Goal: Task Accomplishment & Management: Use online tool/utility

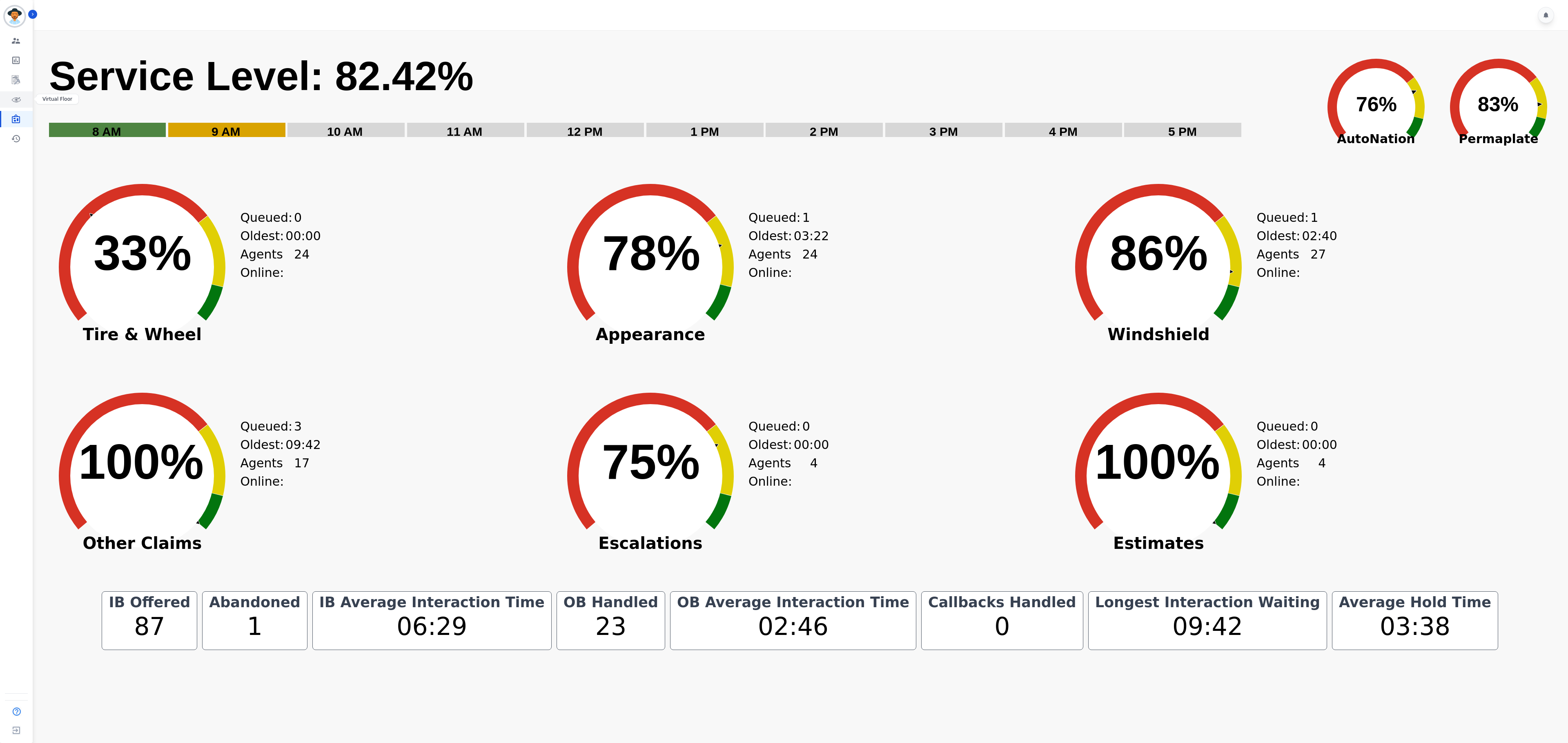
click at [14, 94] on link "Sidebar" at bounding box center [17, 99] width 31 height 17
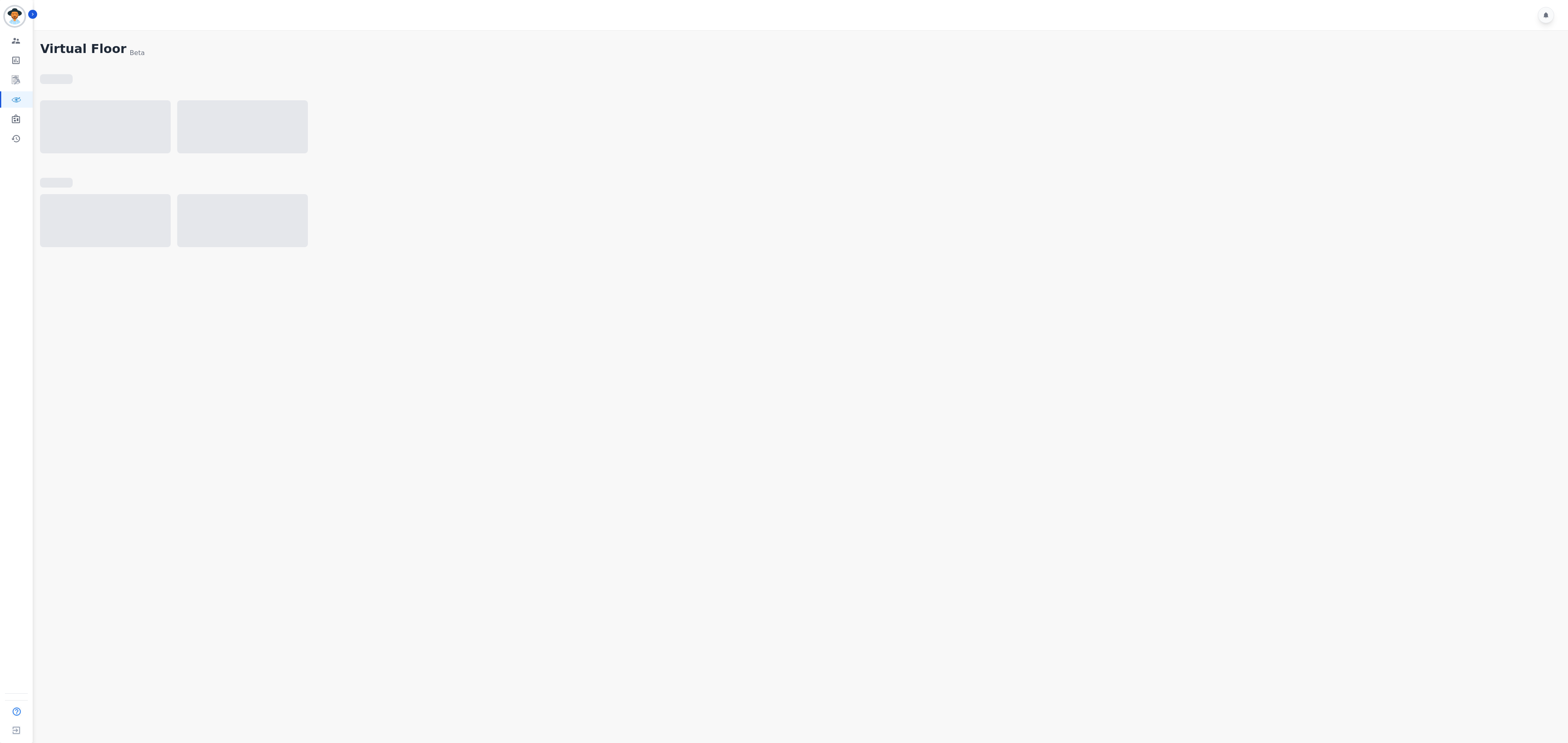
click at [12, 70] on div "Engagement Team Metrics Interaction Mining Virtual Floor Wall Board Coaching Hi…" at bounding box center [16, 89] width 32 height 114
click at [17, 54] on link "Sidebar" at bounding box center [17, 60] width 31 height 17
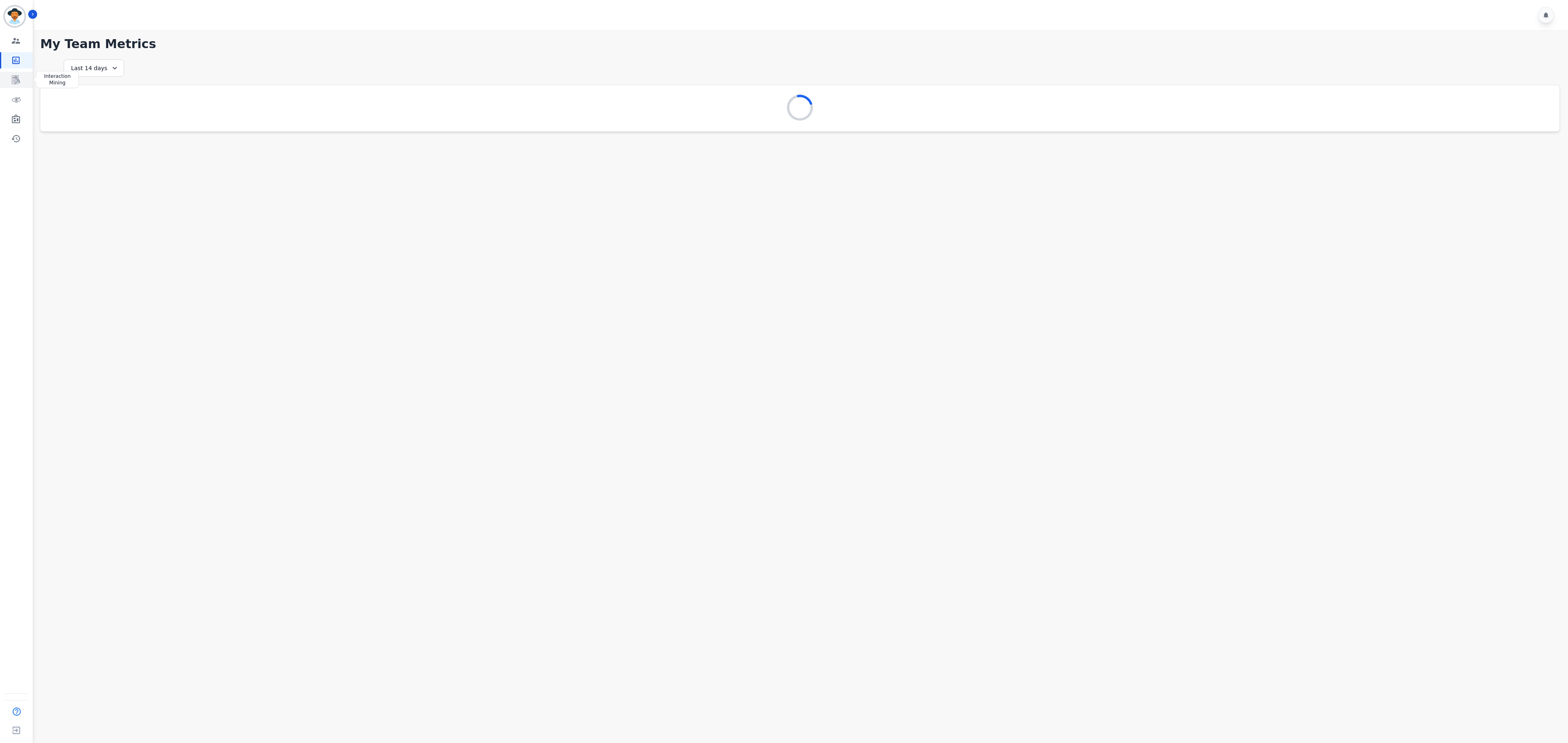
click at [15, 79] on icon "Sidebar" at bounding box center [16, 79] width 10 height 10
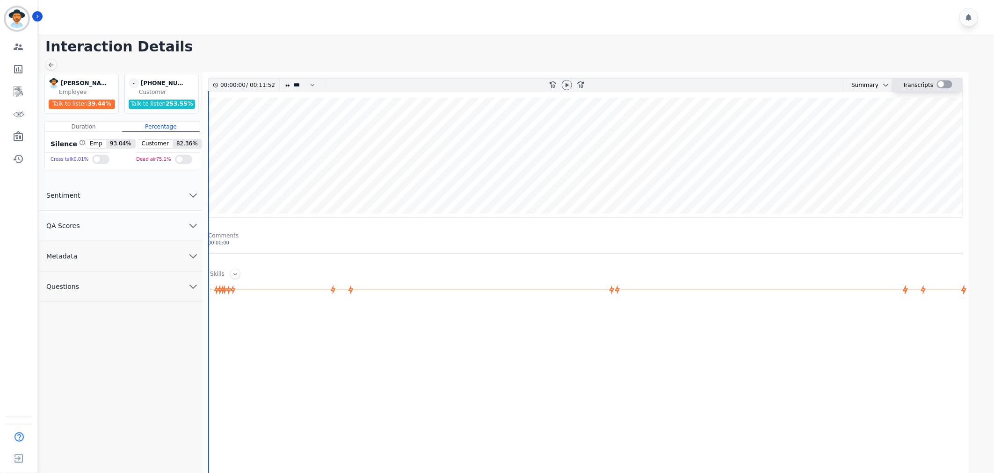
click at [943, 80] on div at bounding box center [944, 84] width 15 height 8
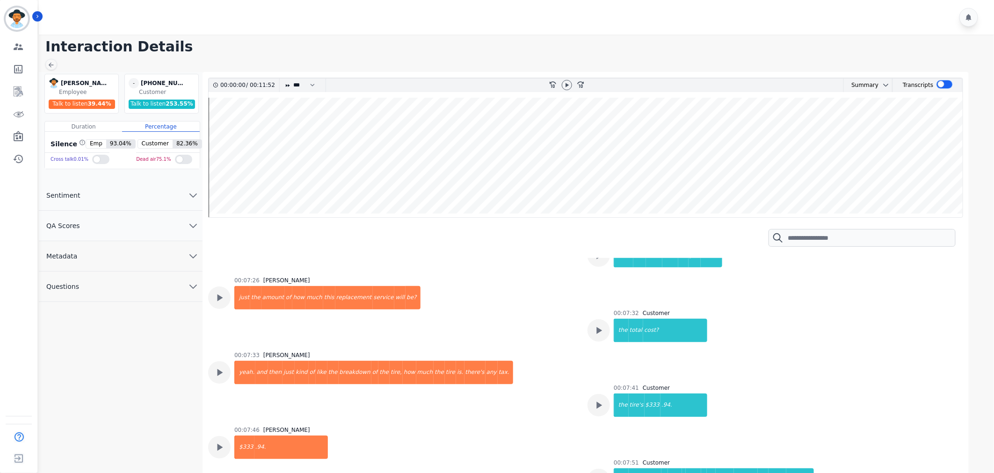
scroll to position [1351, 0]
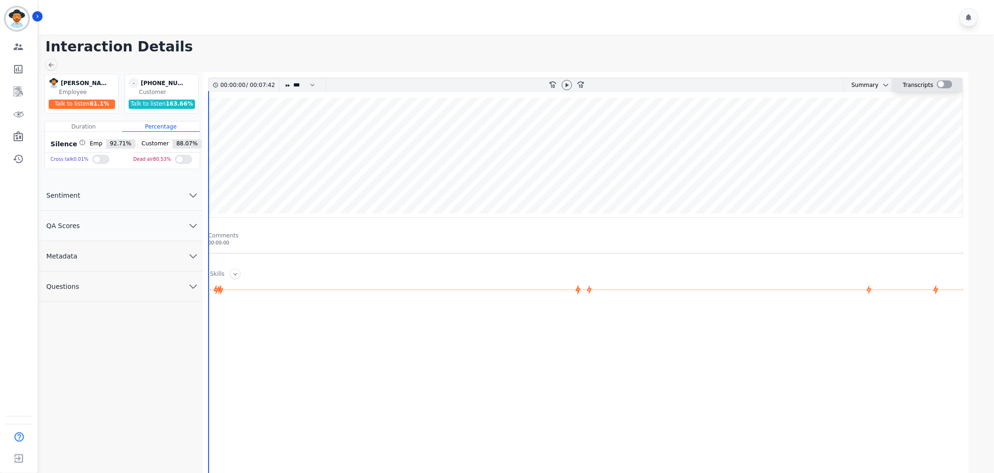
click at [939, 82] on div at bounding box center [944, 84] width 15 height 8
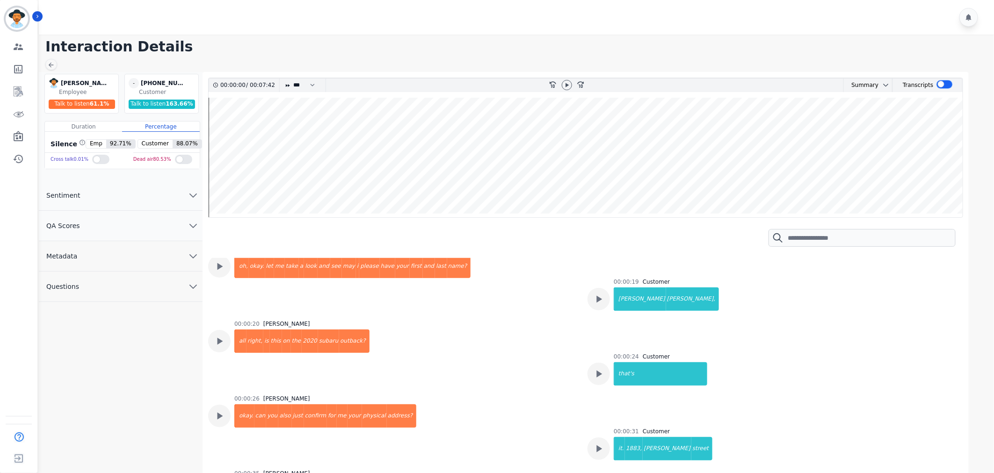
scroll to position [104, 0]
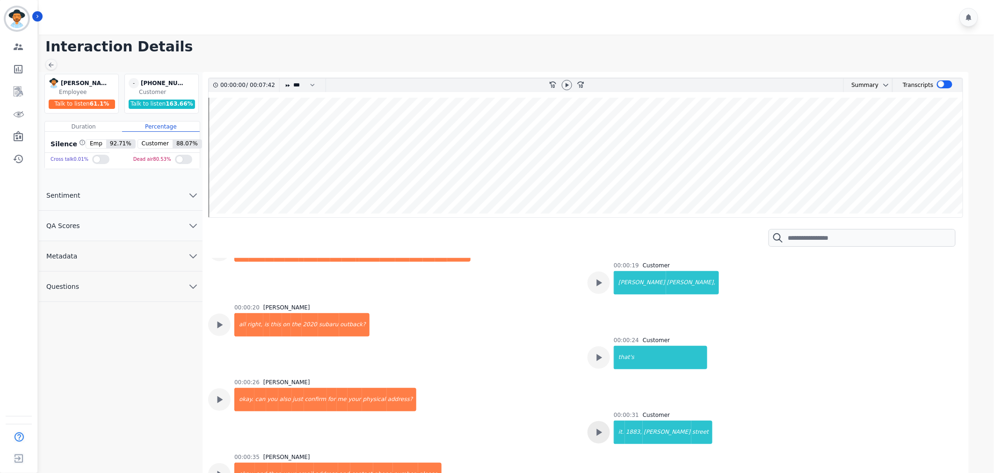
click at [597, 214] on icon at bounding box center [599, 208] width 12 height 12
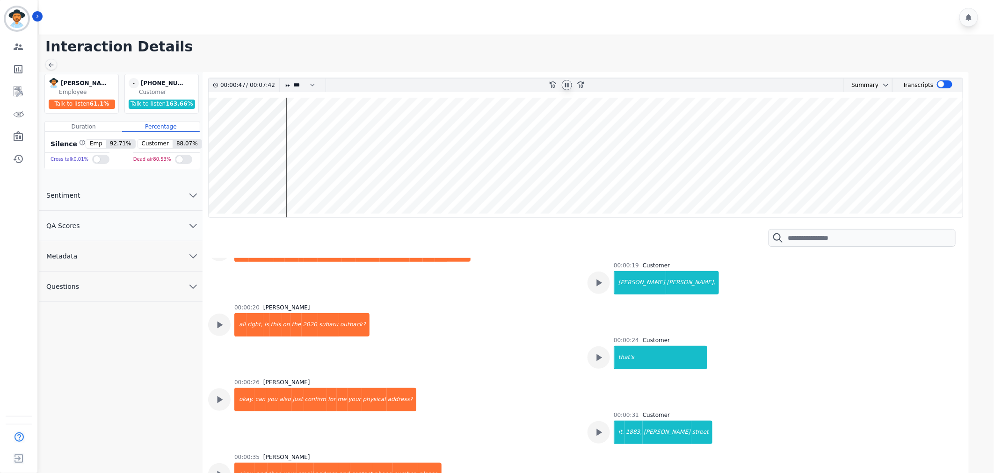
click at [565, 80] on div at bounding box center [567, 85] width 10 height 10
click at [17, 136] on icon "Sidebar" at bounding box center [18, 136] width 11 height 11
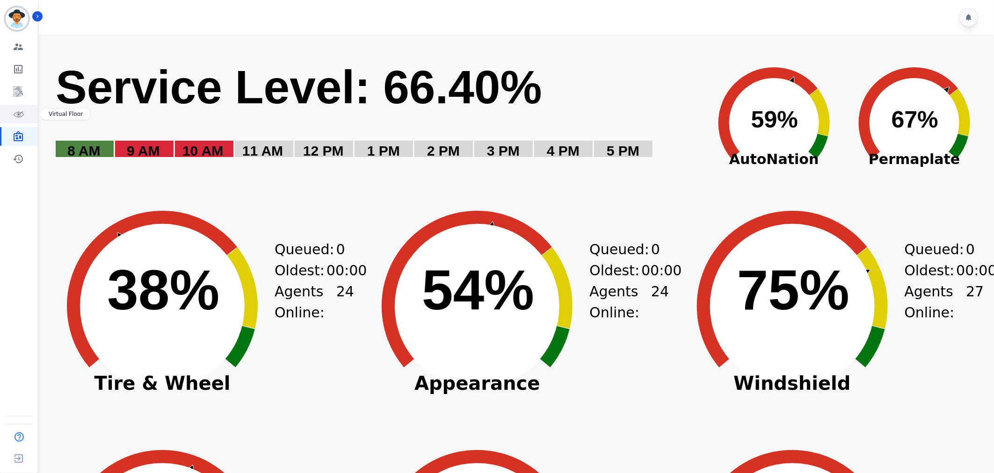
click at [24, 117] on link "Sidebar" at bounding box center [19, 114] width 36 height 19
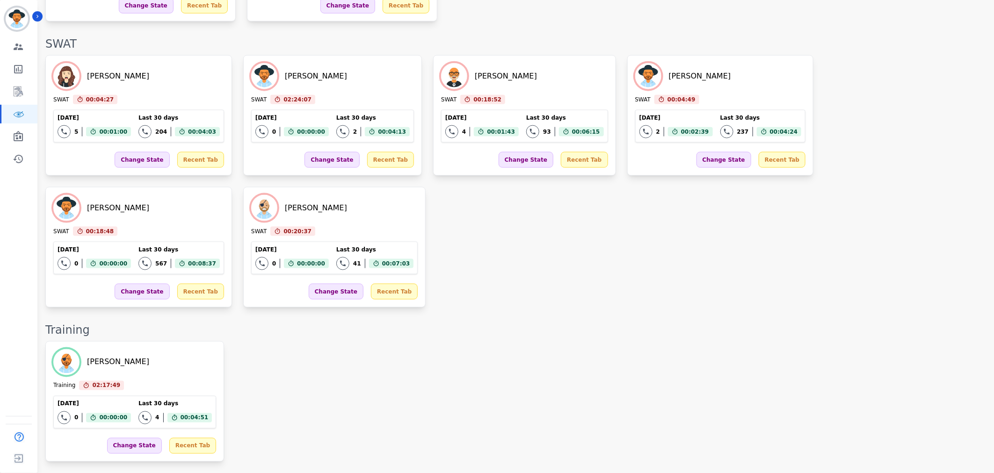
scroll to position [2191, 0]
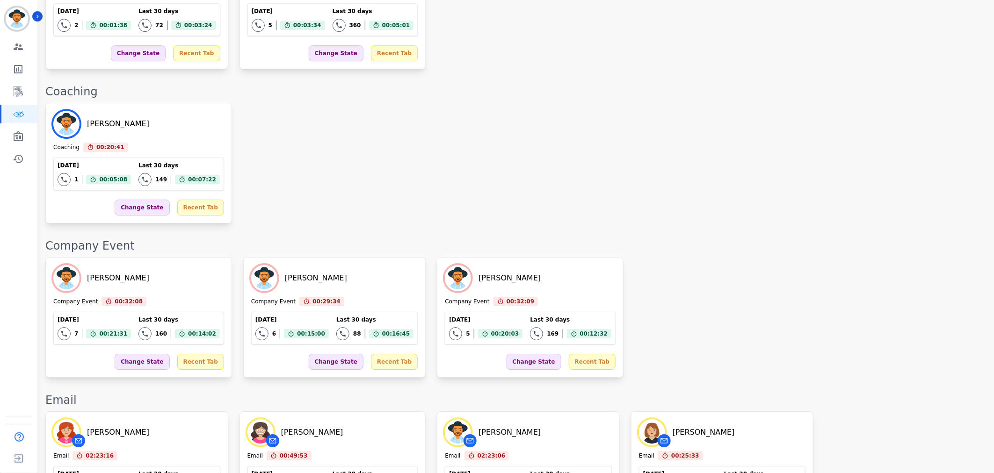
scroll to position [792, 0]
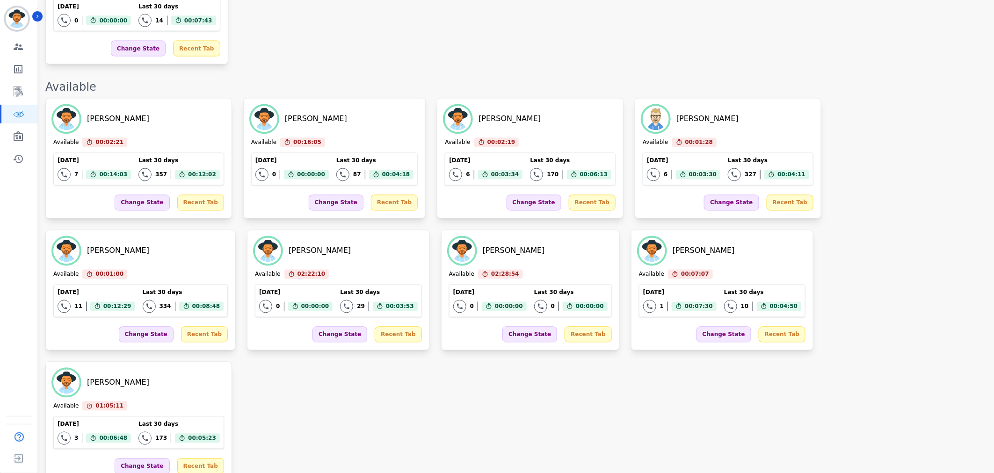
click at [896, 222] on div "Michael Chacon Available 00:02:21 Current State: Available Today 7 Total intera…" at bounding box center [514, 290] width 939 height 385
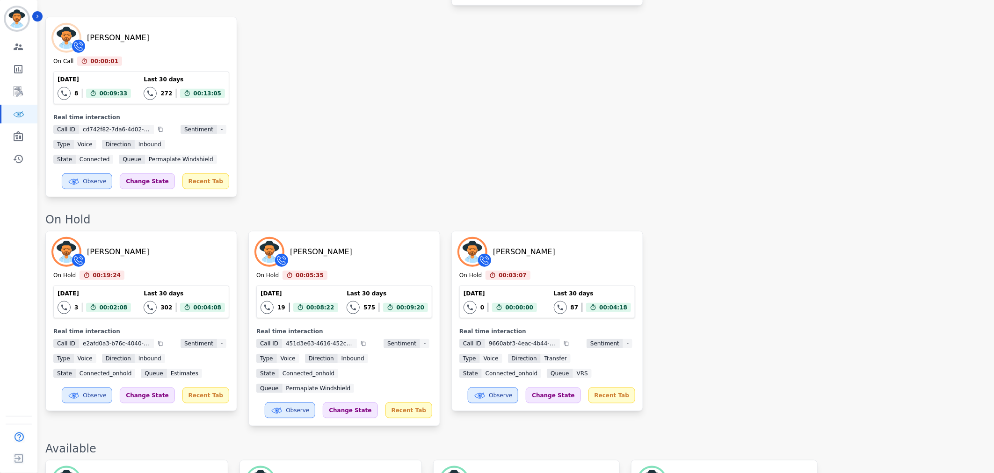
scroll to position [215, 0]
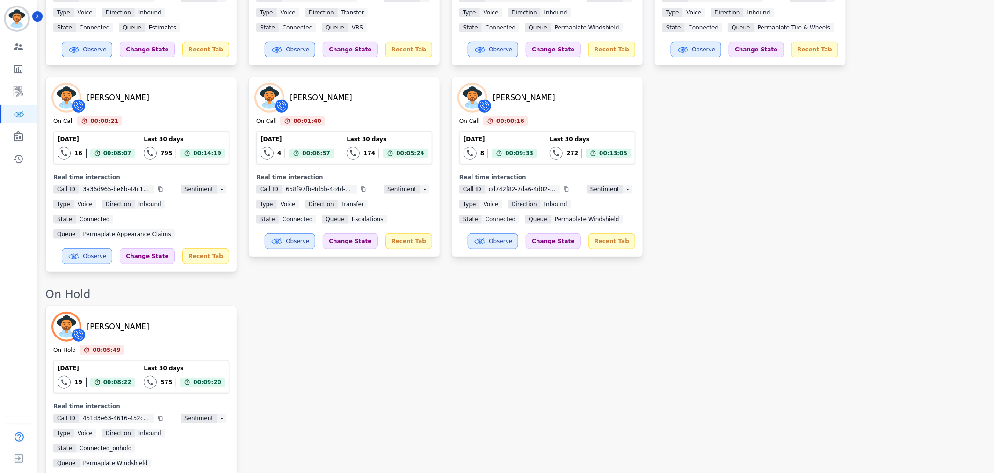
click at [785, 330] on div "Jennifer Fischer On Hold 00:05:49 Current State: On Hold Today 19 Total interac…" at bounding box center [514, 404] width 939 height 196
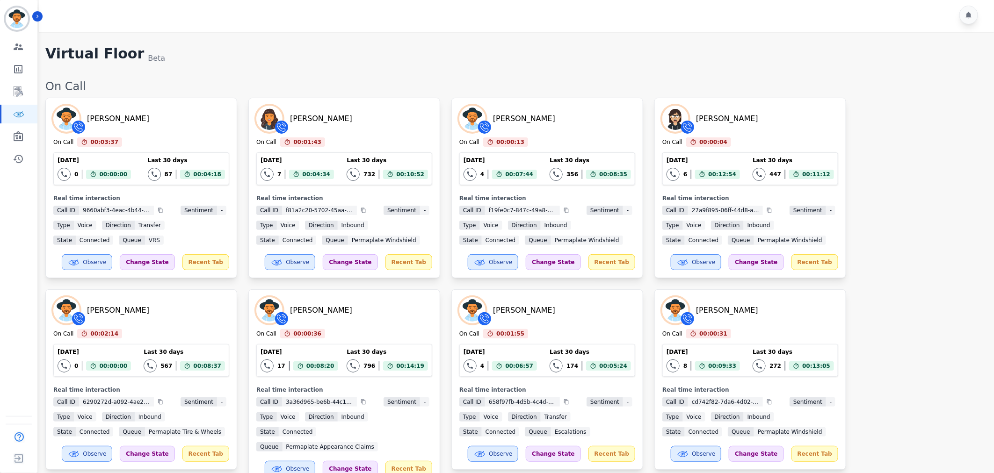
scroll to position [0, 0]
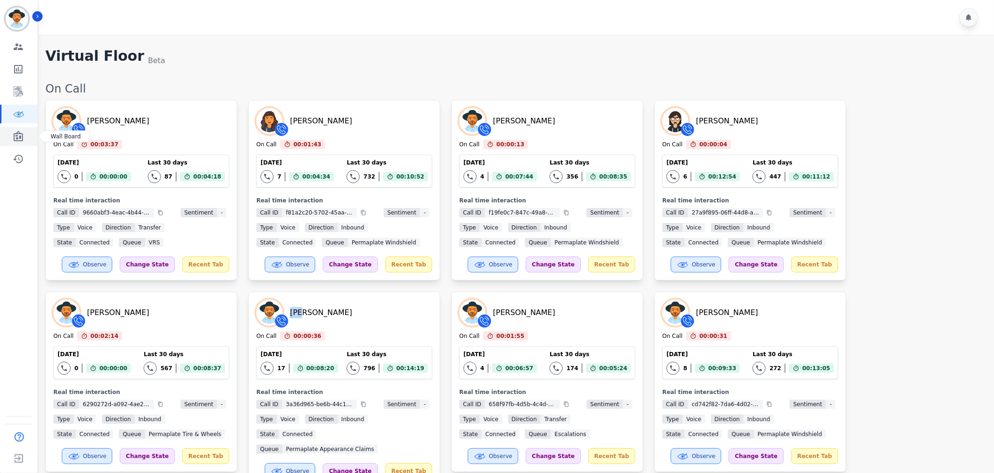
click at [28, 138] on link "Sidebar" at bounding box center [19, 136] width 36 height 19
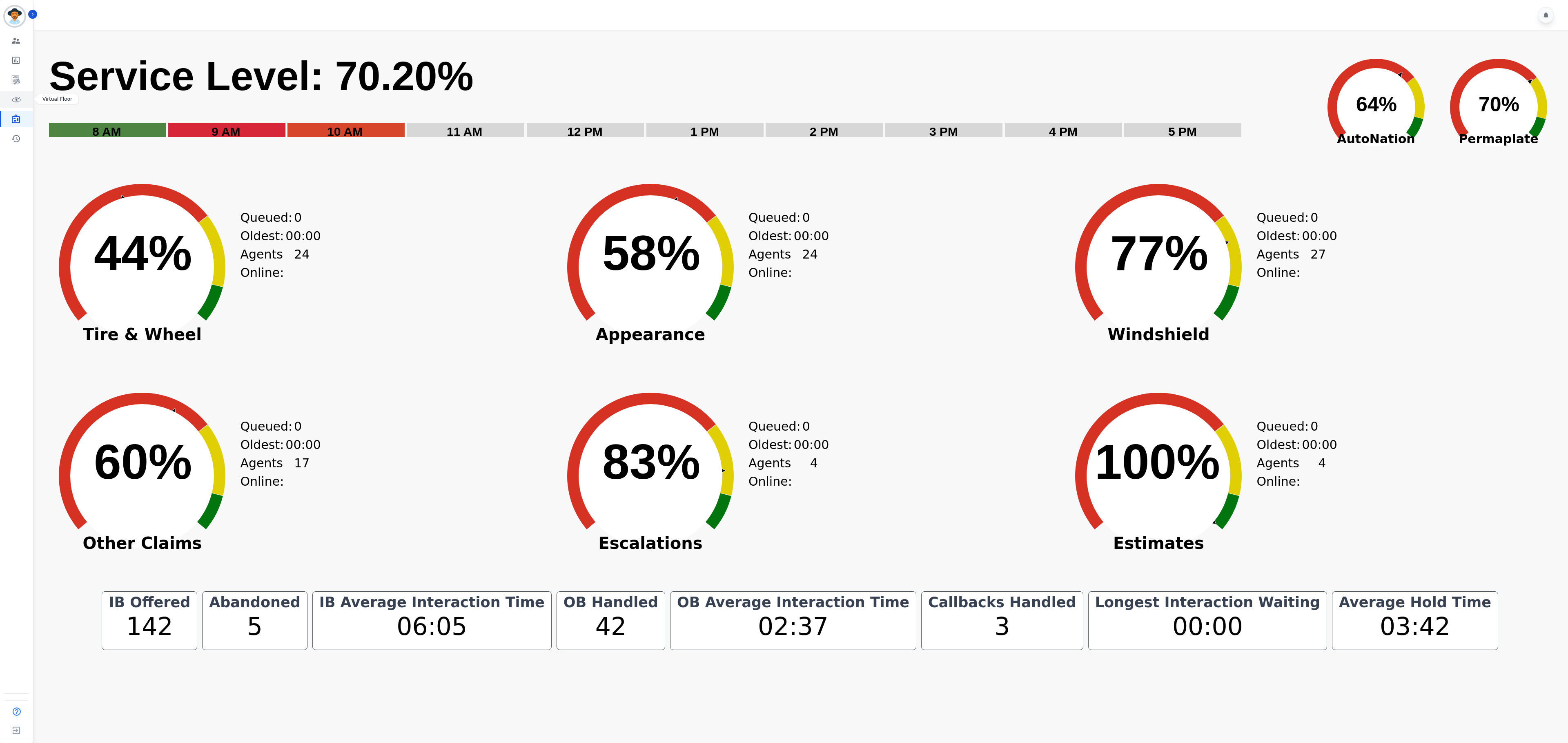
click at [23, 106] on link "Sidebar" at bounding box center [17, 99] width 31 height 17
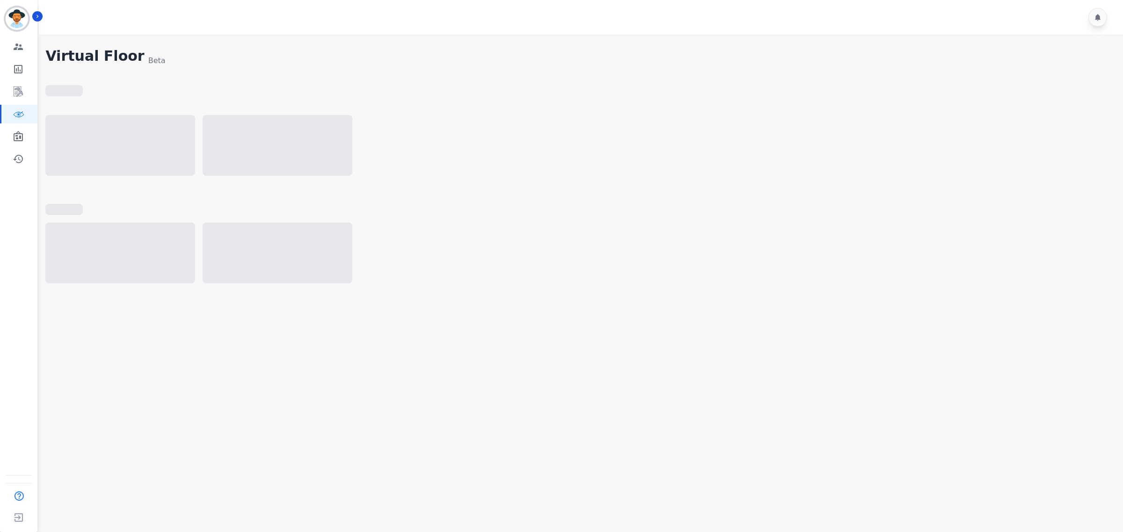
click at [800, 303] on div "Virtual Floor Beta" at bounding box center [579, 176] width 1068 height 256
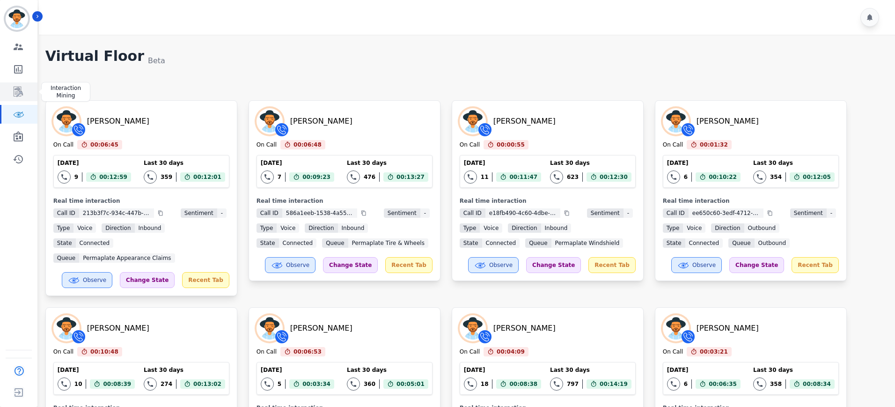
click at [16, 94] on icon "Sidebar" at bounding box center [18, 92] width 9 height 10
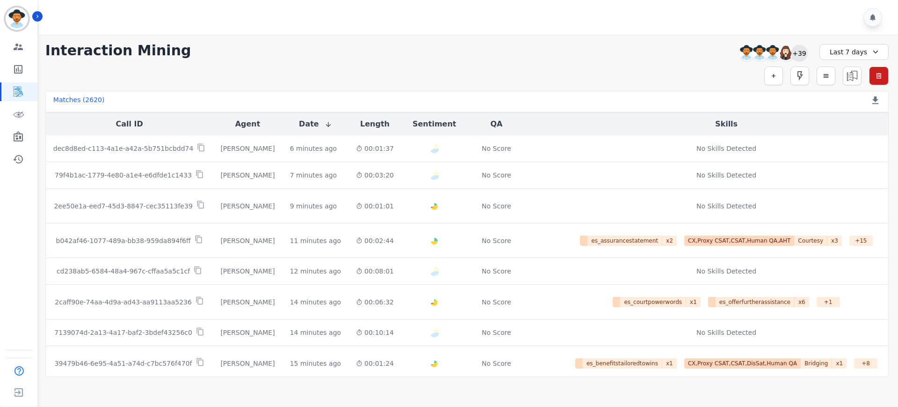
click at [805, 51] on div "+39" at bounding box center [800, 53] width 16 height 16
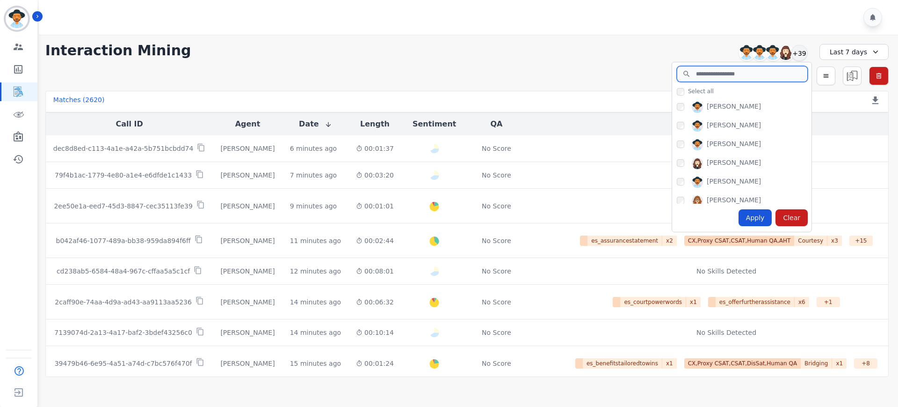
drag, startPoint x: 741, startPoint y: 73, endPoint x: 747, endPoint y: 75, distance: 6.1
click at [741, 73] on input "search" at bounding box center [742, 74] width 131 height 16
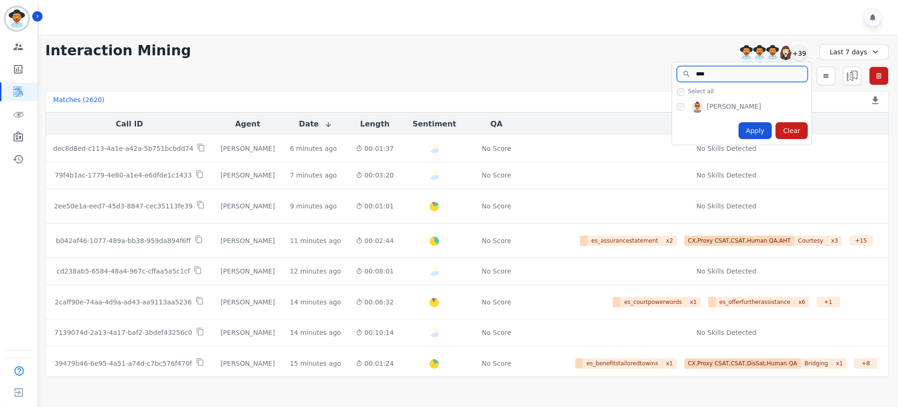
type input "****"
click at [738, 124] on div "Apply Clear" at bounding box center [741, 131] width 139 height 28
click at [744, 126] on div "Apply" at bounding box center [756, 130] width 34 height 17
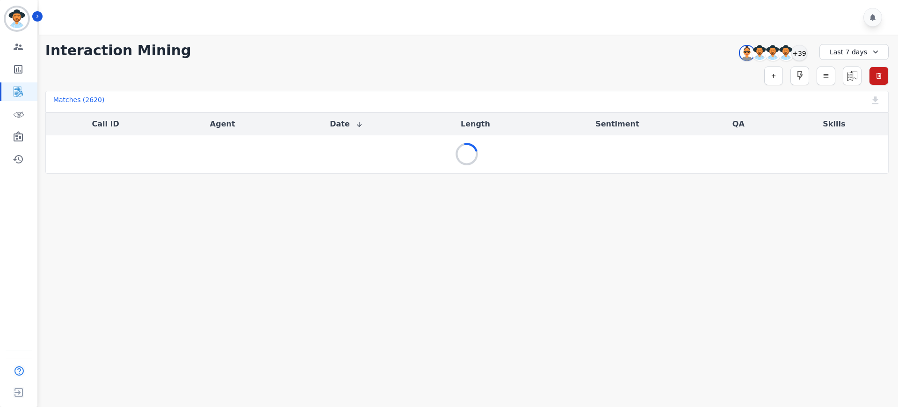
click at [849, 54] on div "Last 7 days" at bounding box center [854, 52] width 69 height 16
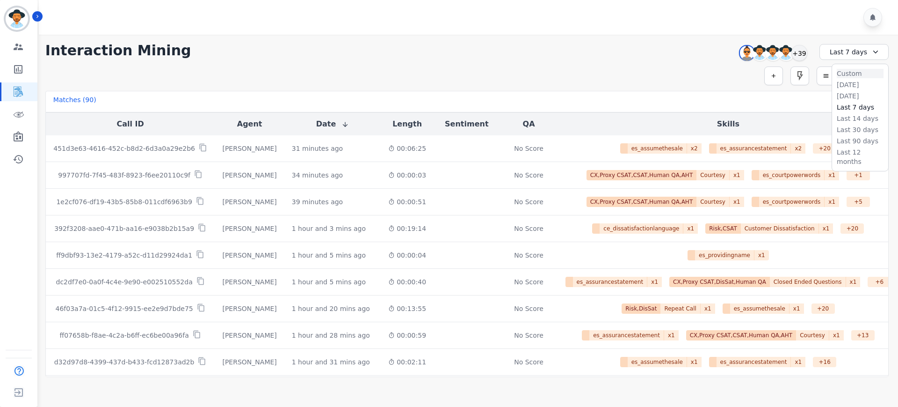
click at [854, 74] on li "Custom" at bounding box center [860, 73] width 47 height 9
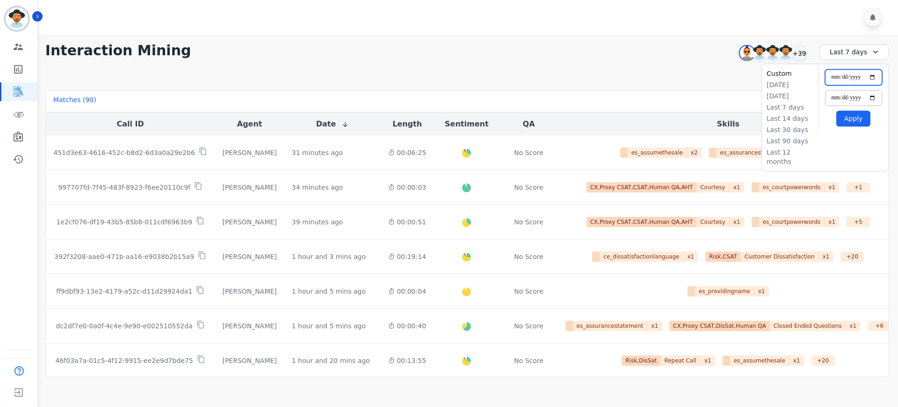
click at [872, 76] on input "**********" at bounding box center [853, 77] width 57 height 16
type input "**********"
click at [873, 97] on input "**********" at bounding box center [853, 98] width 57 height 16
type input "**********"
click at [856, 121] on button "Apply" at bounding box center [854, 118] width 34 height 16
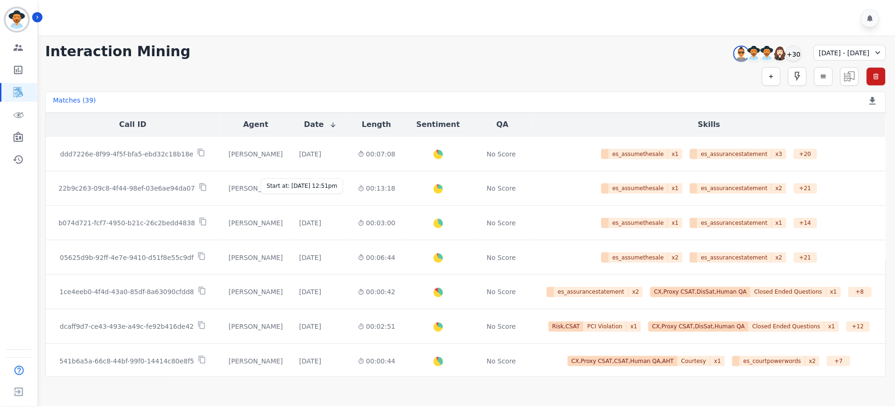
scroll to position [373, 0]
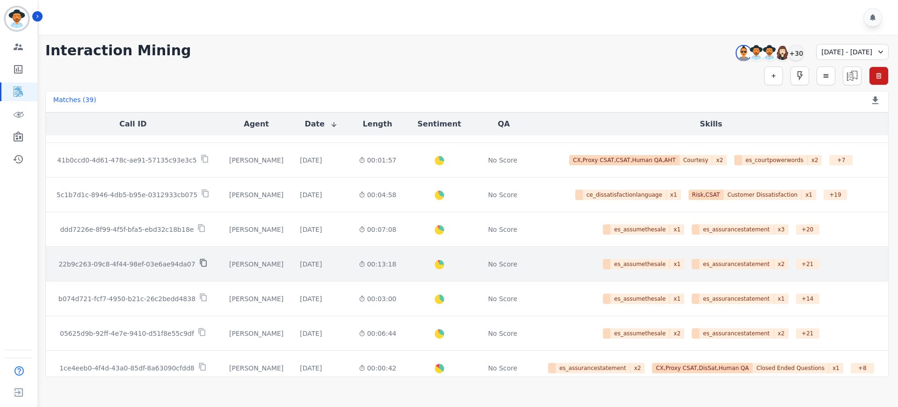
click at [199, 262] on icon at bounding box center [203, 262] width 8 height 8
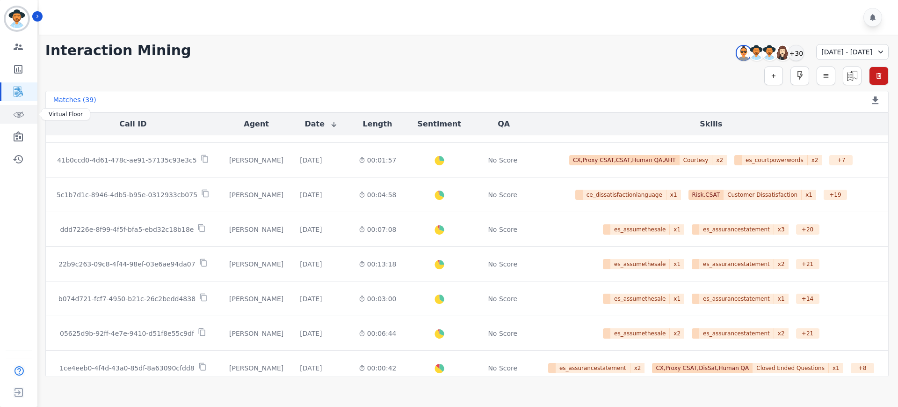
click at [21, 113] on icon "Sidebar" at bounding box center [20, 113] width 6 height 5
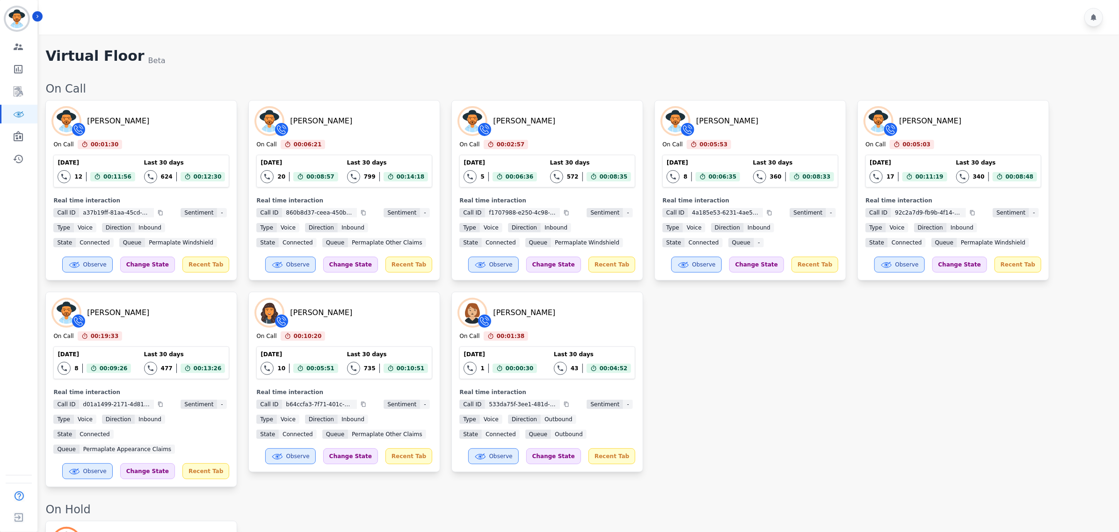
click at [738, 412] on div "Destiny Rosales On Call 00:01:30 Current State: On Call Today 12 Total interact…" at bounding box center [577, 293] width 1064 height 387
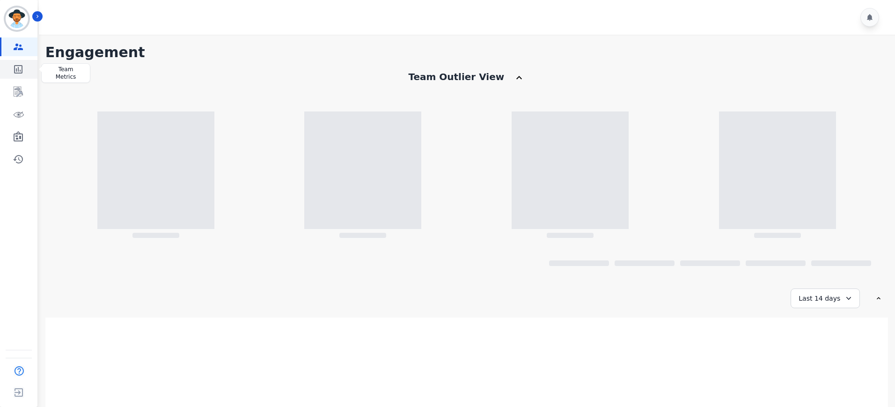
click at [21, 73] on icon "Sidebar" at bounding box center [18, 69] width 8 height 8
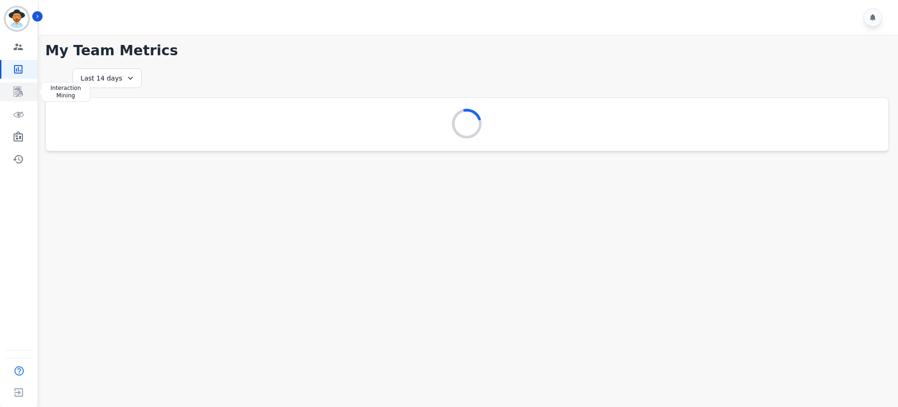
click at [18, 99] on link "Sidebar" at bounding box center [19, 91] width 36 height 19
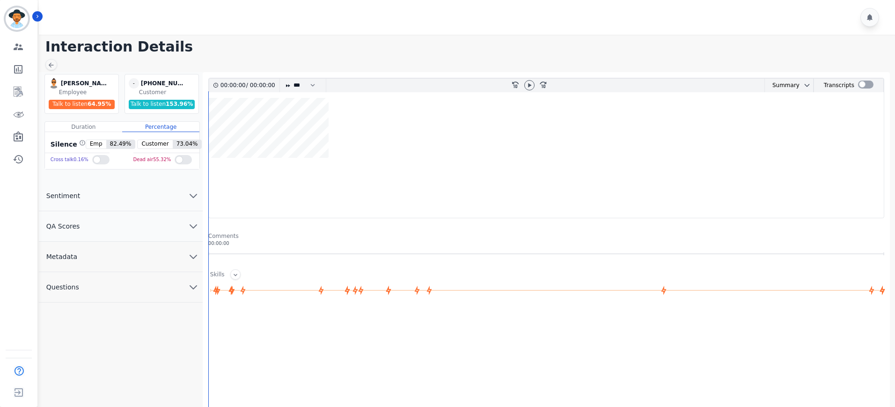
click at [865, 81] on div at bounding box center [865, 84] width 15 height 8
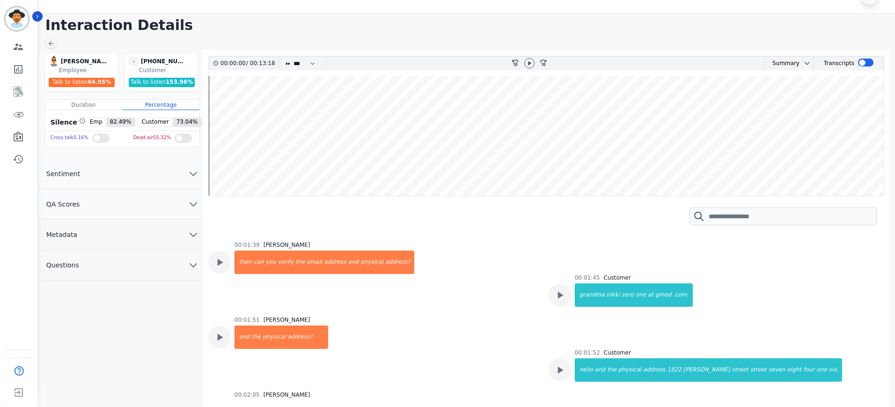
scroll to position [526, 0]
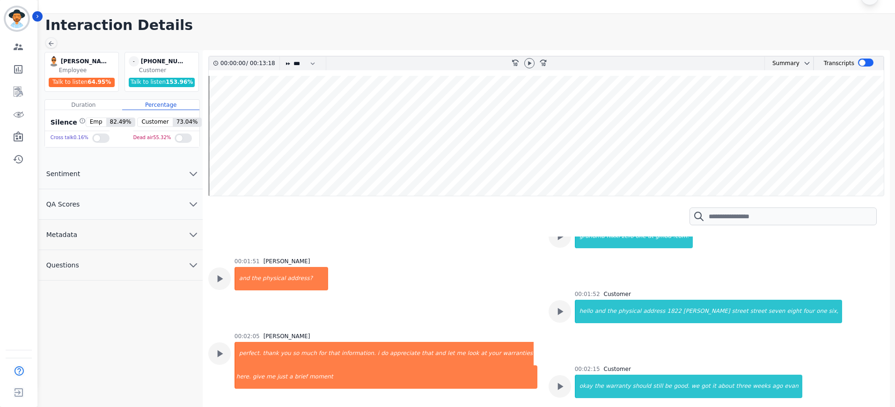
click at [625, 21] on h1 "Interaction Details" at bounding box center [469, 25] width 849 height 17
